Goal: Task Accomplishment & Management: Complete application form

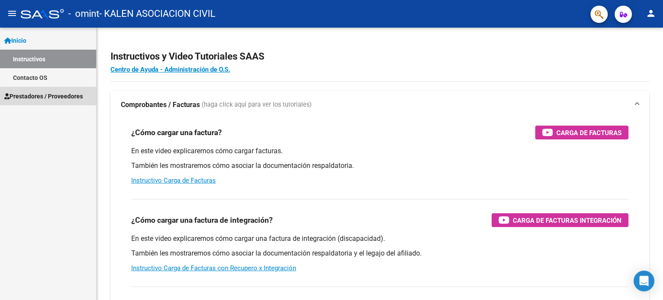
click at [43, 96] on span "Prestadores / Proveedores" at bounding box center [43, 96] width 79 height 9
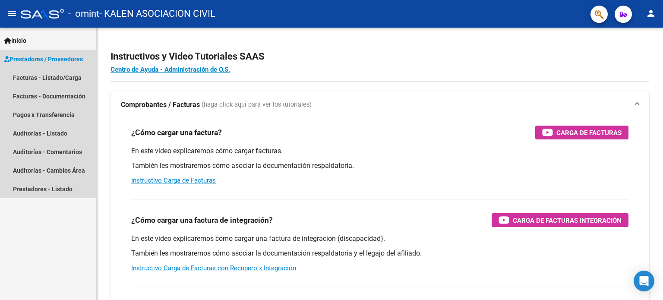
click at [66, 57] on span "Prestadores / Proveedores" at bounding box center [43, 58] width 79 height 9
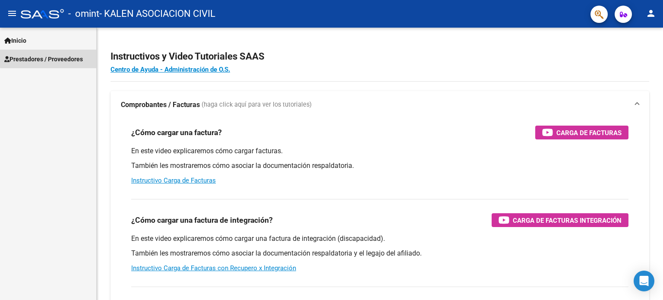
click at [66, 57] on span "Prestadores / Proveedores" at bounding box center [43, 58] width 79 height 9
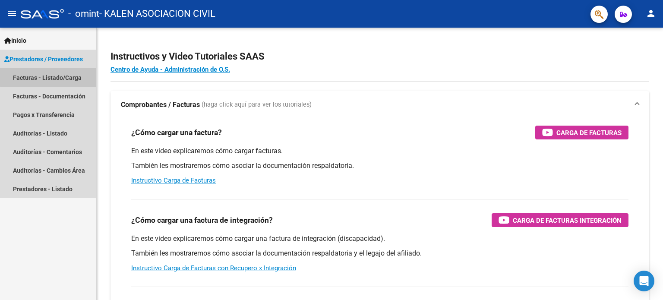
click at [50, 77] on link "Facturas - Listado/Carga" at bounding box center [48, 77] width 96 height 19
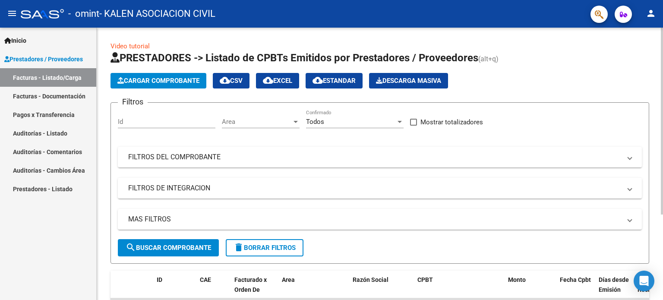
click at [656, 55] on div "Video tutorial PRESTADORES -> Listado de CPBTs Emitidos por Prestadores / Prove…" at bounding box center [381, 224] width 568 height 392
click at [177, 81] on span "Cargar Comprobante" at bounding box center [158, 81] width 82 height 8
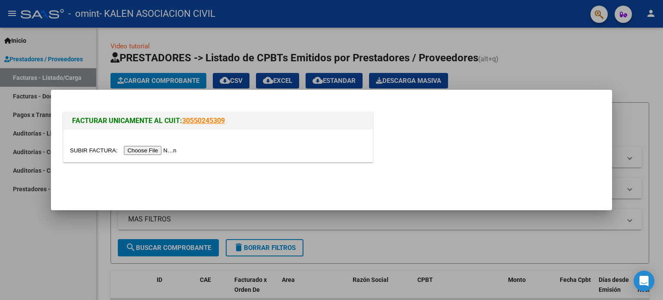
click at [60, 232] on div at bounding box center [331, 150] width 663 height 300
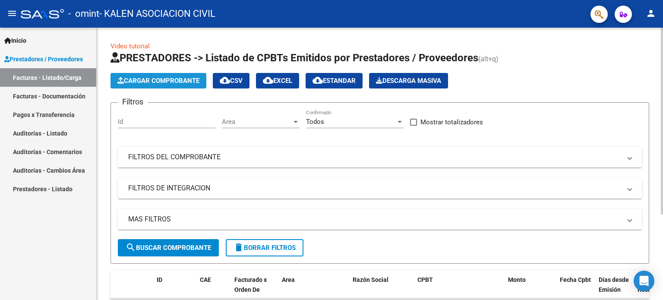
click at [156, 81] on span "Cargar Comprobante" at bounding box center [158, 81] width 82 height 8
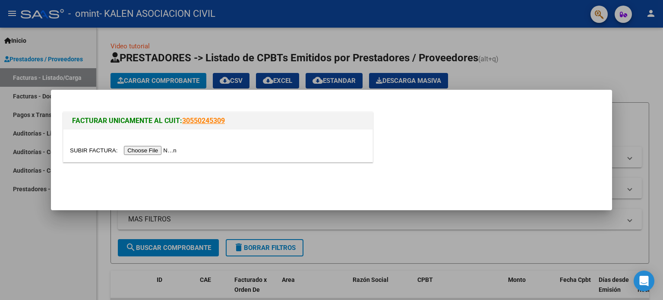
click at [22, 39] on div at bounding box center [331, 150] width 663 height 300
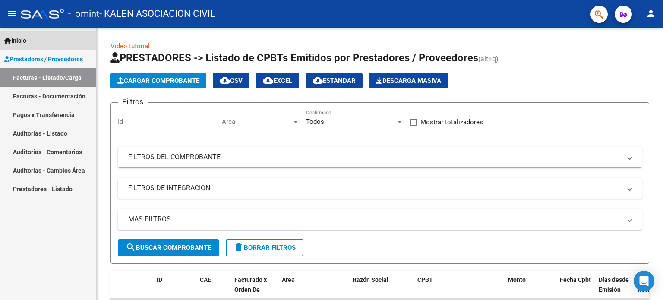
click at [22, 39] on span "Inicio" at bounding box center [15, 40] width 22 height 9
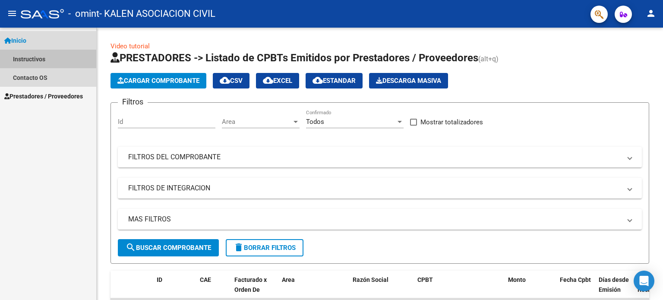
click at [31, 58] on link "Instructivos" at bounding box center [48, 59] width 96 height 19
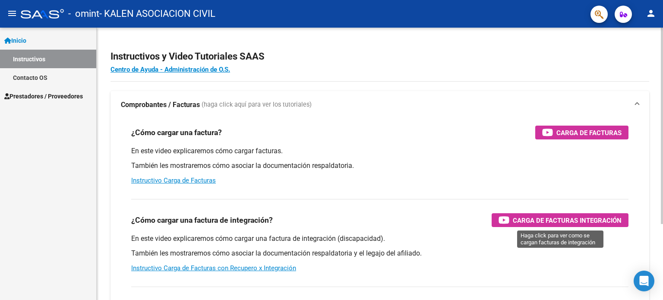
click at [575, 219] on span "Carga de Facturas Integración" at bounding box center [567, 220] width 109 height 11
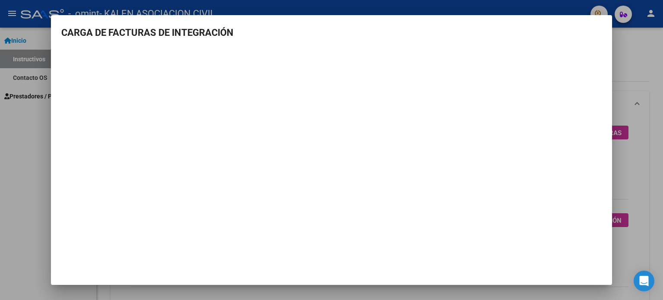
click at [26, 188] on div at bounding box center [331, 150] width 663 height 300
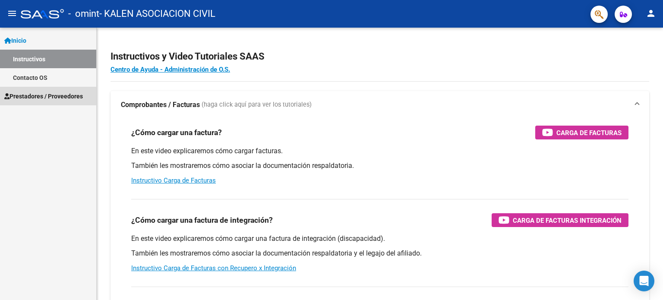
click at [47, 95] on span "Prestadores / Proveedores" at bounding box center [43, 96] width 79 height 9
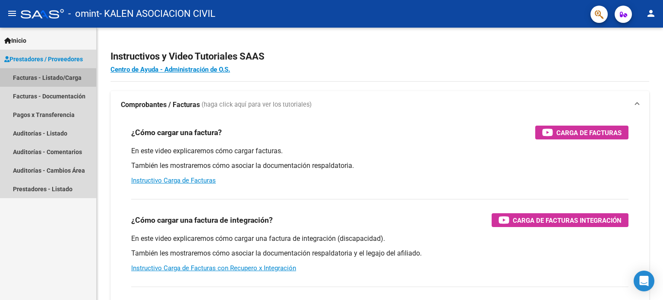
click at [48, 79] on link "Facturas - Listado/Carga" at bounding box center [48, 77] width 96 height 19
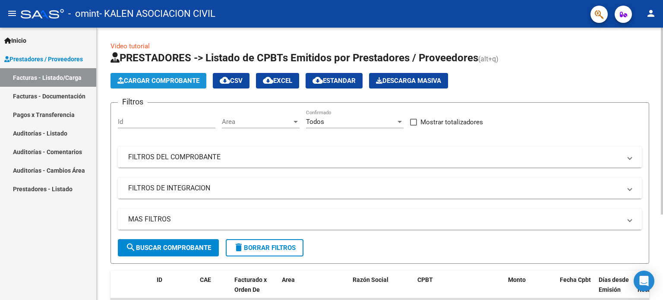
click at [157, 80] on span "Cargar Comprobante" at bounding box center [158, 81] width 82 height 8
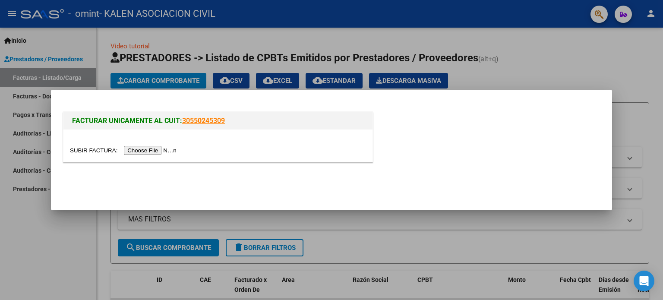
click at [132, 151] on input "file" at bounding box center [124, 150] width 109 height 9
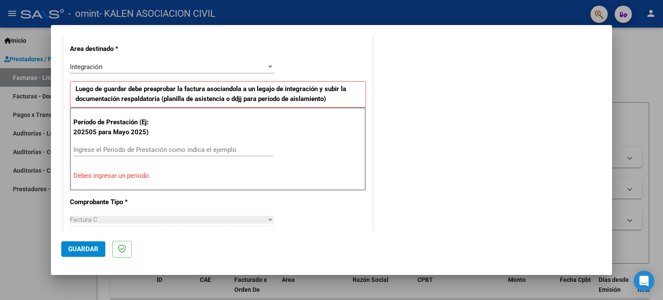
scroll to position [200, 0]
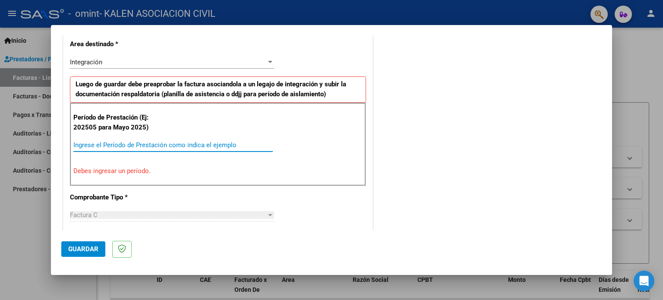
click at [112, 145] on input "Ingrese el Período de Prestación como indica el ejemplo" at bounding box center [172, 145] width 199 height 8
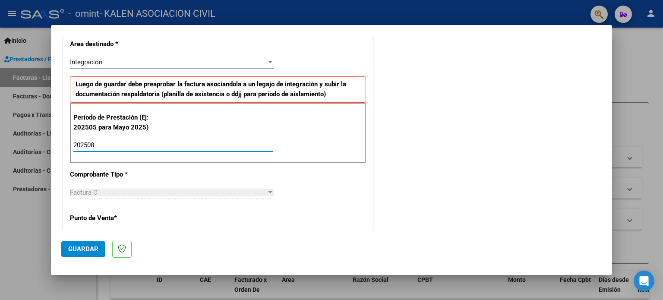
type input "202508"
click at [268, 191] on div at bounding box center [270, 192] width 4 height 2
click at [87, 249] on span "Guardar" at bounding box center [83, 249] width 30 height 8
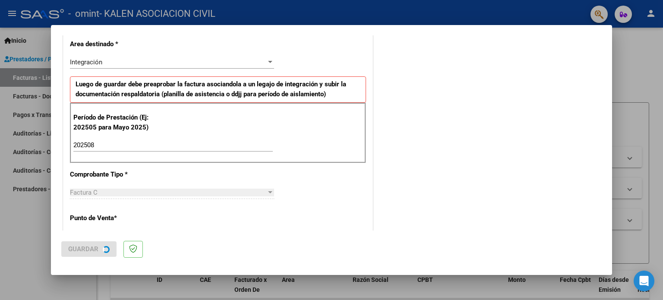
scroll to position [0, 0]
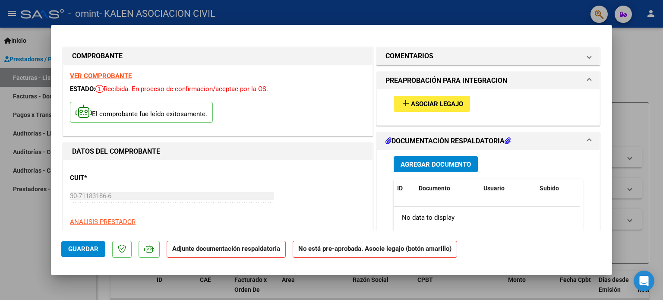
click at [428, 103] on span "Asociar Legajo" at bounding box center [437, 104] width 52 height 8
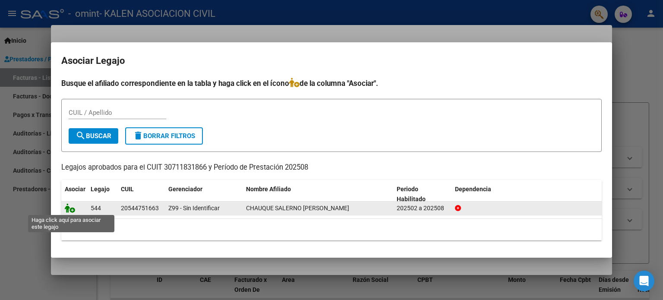
click at [71, 210] on icon at bounding box center [70, 207] width 10 height 9
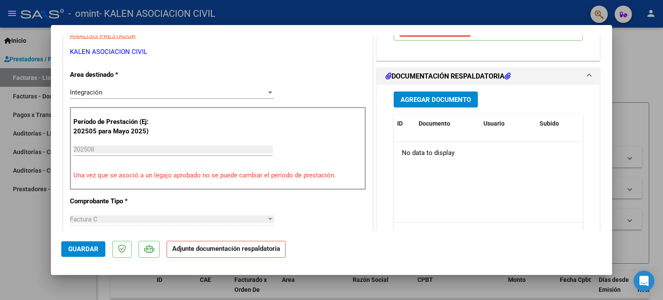
scroll to position [189, 0]
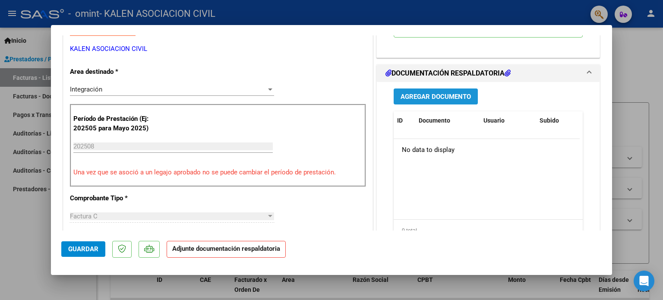
click at [437, 98] on span "Agregar Documento" at bounding box center [436, 97] width 70 height 8
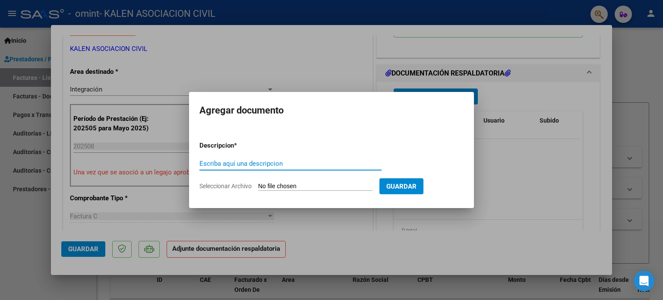
click at [234, 186] on span "Seleccionar Archivo" at bounding box center [225, 186] width 52 height 7
click at [258, 186] on input "Seleccionar Archivo" at bounding box center [315, 187] width 114 height 8
type input "C:\fakepath\CamScanner [DATE] 21.10.pdf"
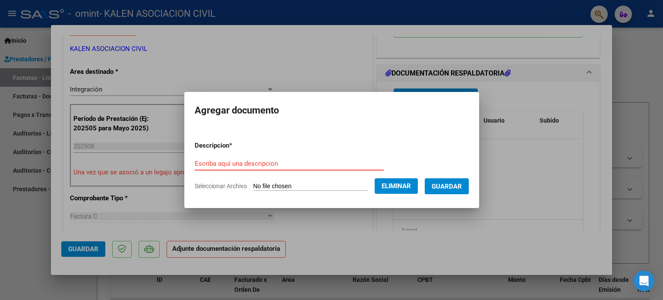
click at [195, 161] on input "Escriba aquí una descripcion" at bounding box center [289, 164] width 189 height 8
type input "Planilla de asistencia"
click at [452, 184] on span "Guardar" at bounding box center [447, 187] width 30 height 8
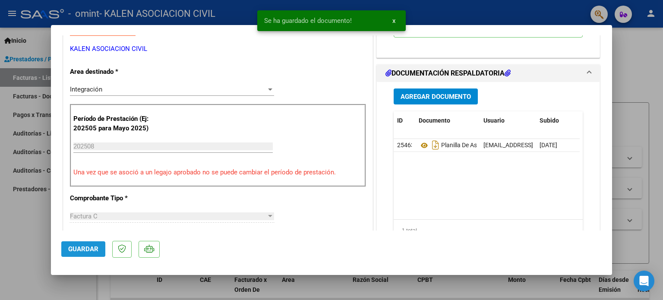
click at [85, 248] on span "Guardar" at bounding box center [83, 249] width 30 height 8
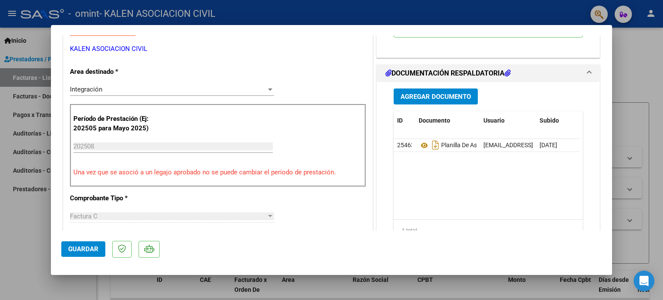
click at [395, 20] on div at bounding box center [331, 150] width 663 height 300
type input "$ 0,00"
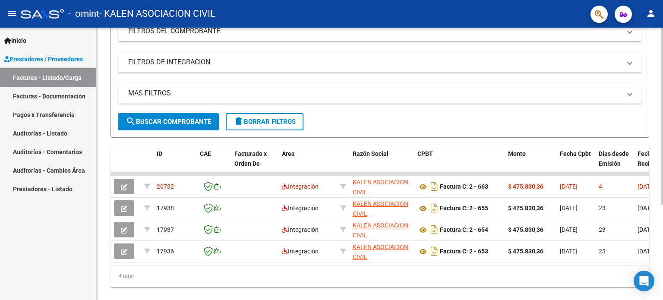
scroll to position [128, 0]
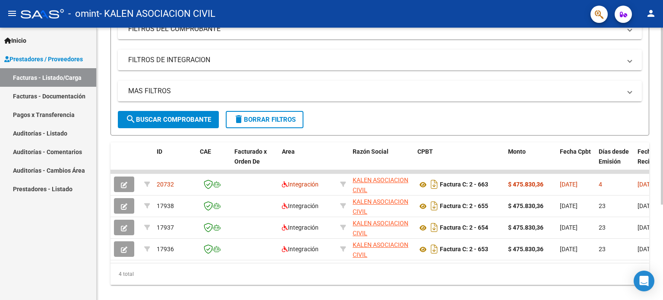
click at [663, 213] on div at bounding box center [662, 202] width 2 height 177
